Goal: Task Accomplishment & Management: Complete application form

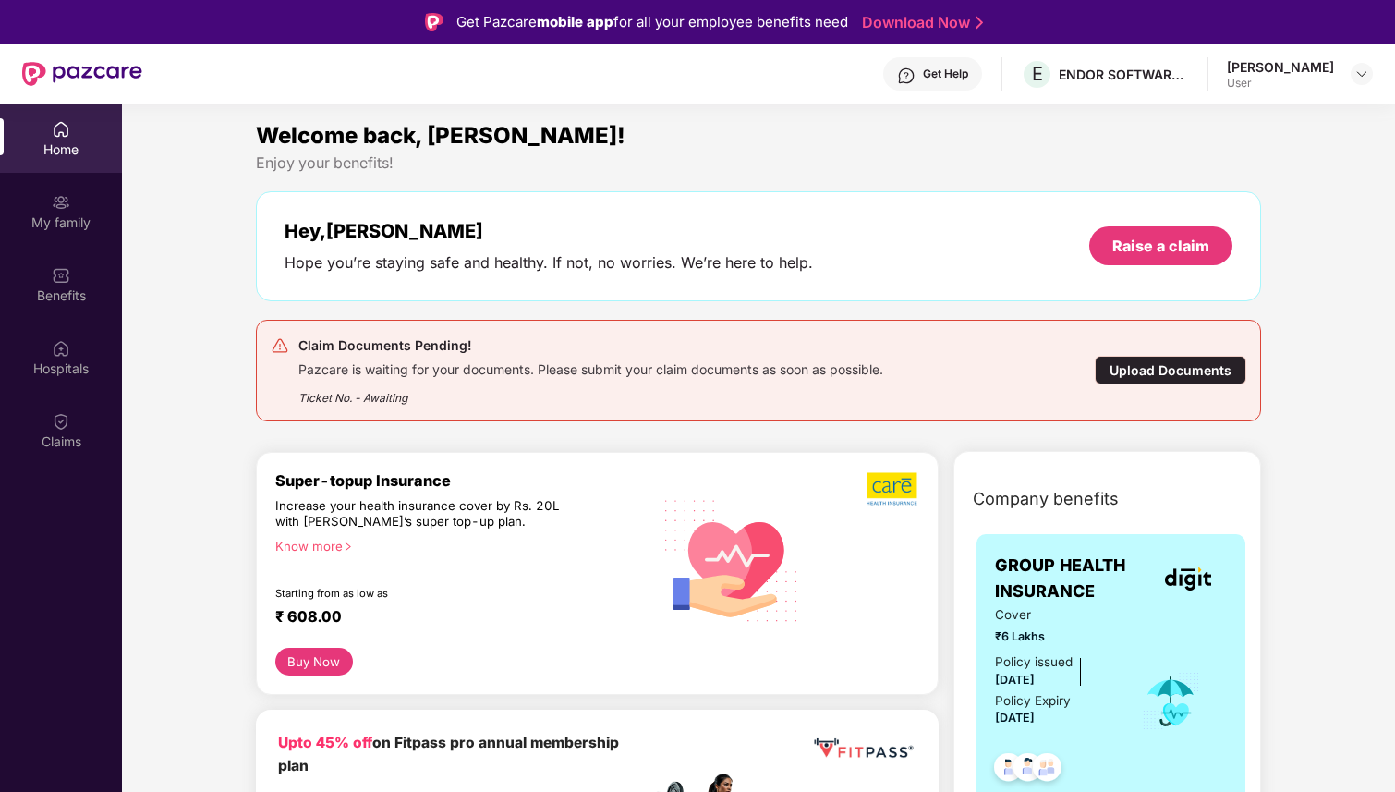
click at [1146, 370] on div "Upload Documents" at bounding box center [1171, 370] width 152 height 29
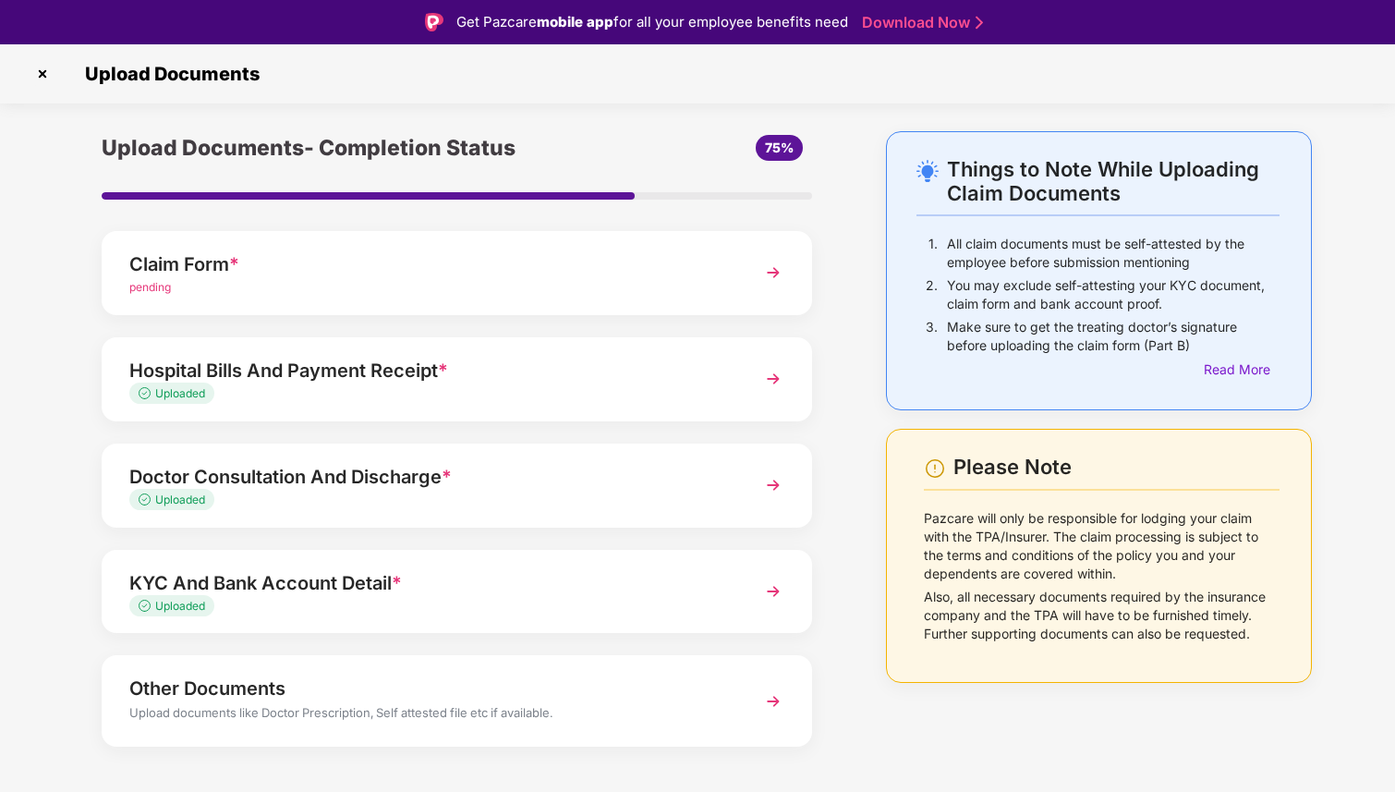
click at [762, 282] on img at bounding box center [773, 272] width 33 height 33
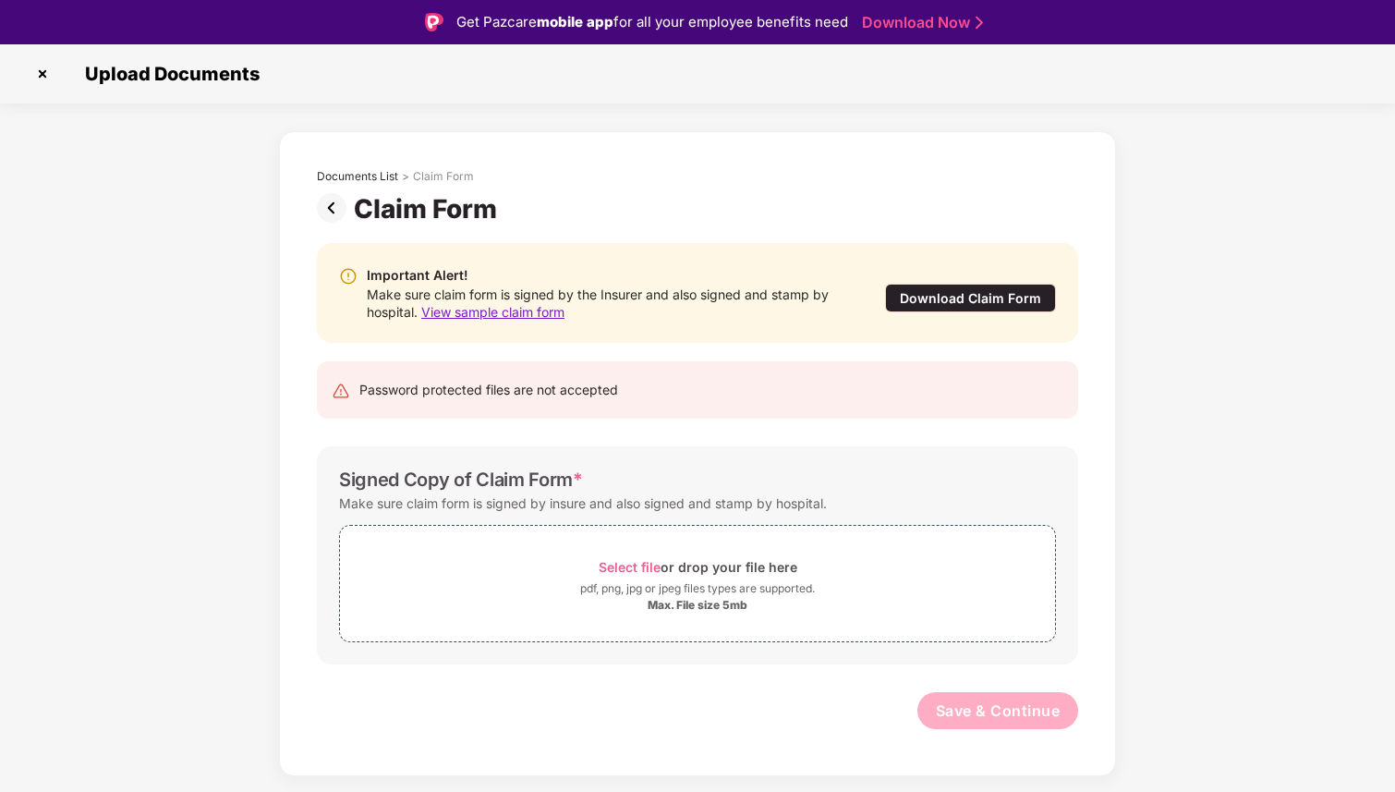
click at [480, 314] on span "View sample claim form" at bounding box center [492, 312] width 143 height 16
